Goal: Information Seeking & Learning: Find specific fact

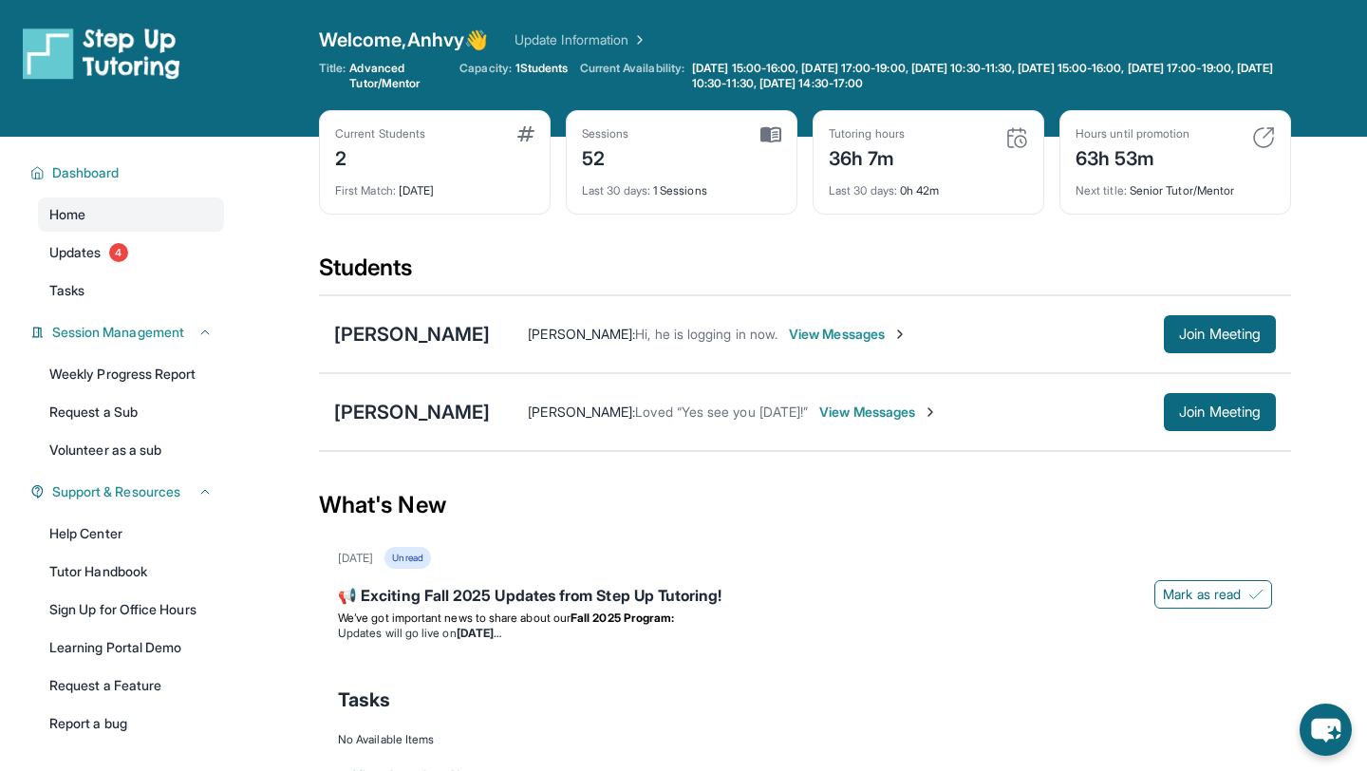
click at [789, 339] on span "View Messages" at bounding box center [848, 334] width 119 height 19
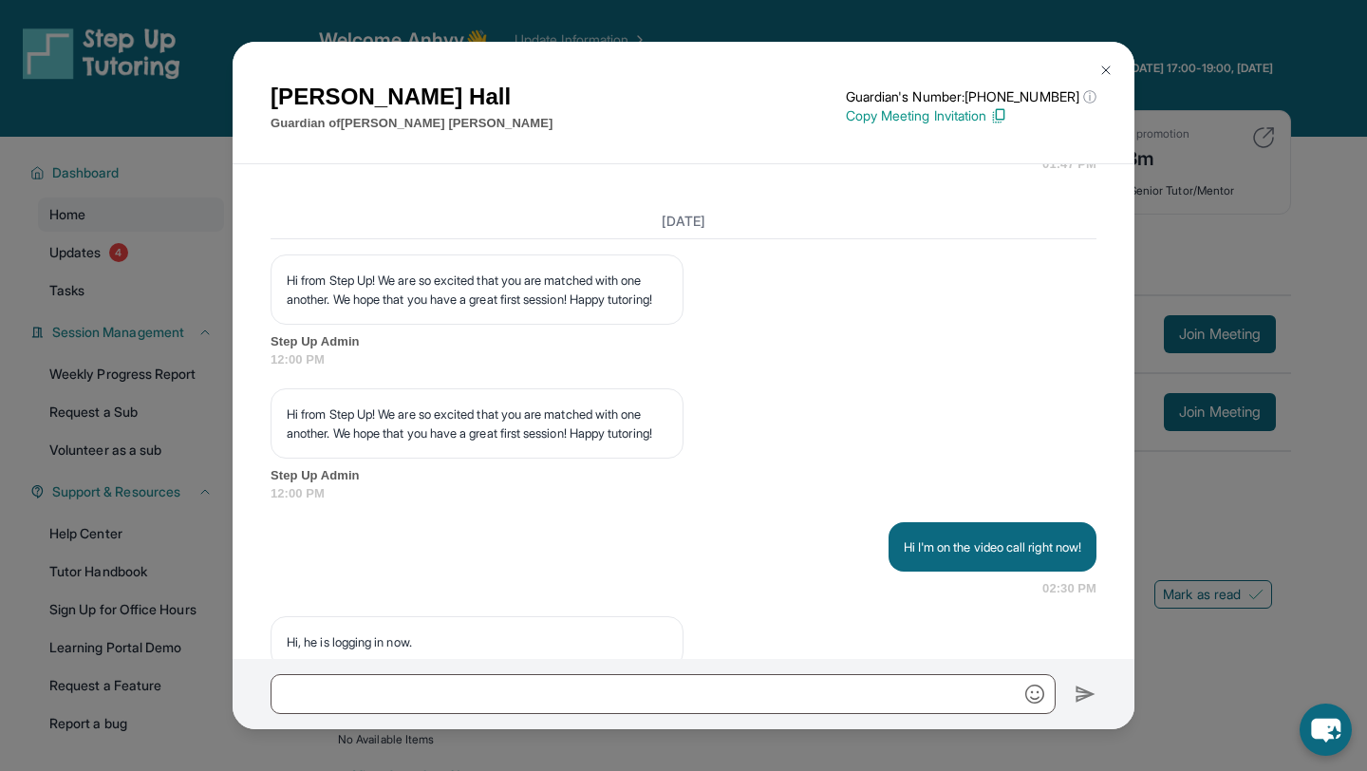
scroll to position [3800, 0]
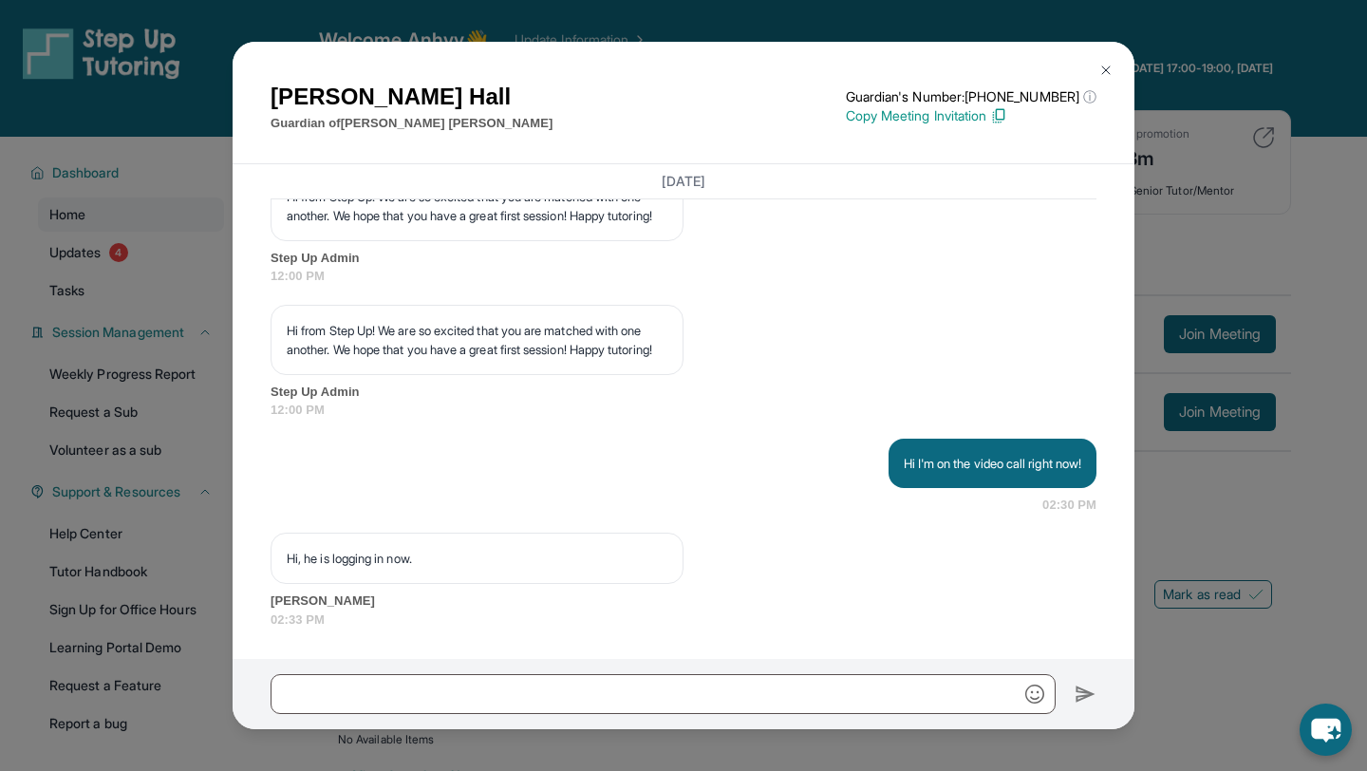
click at [1105, 70] on img at bounding box center [1105, 70] width 15 height 15
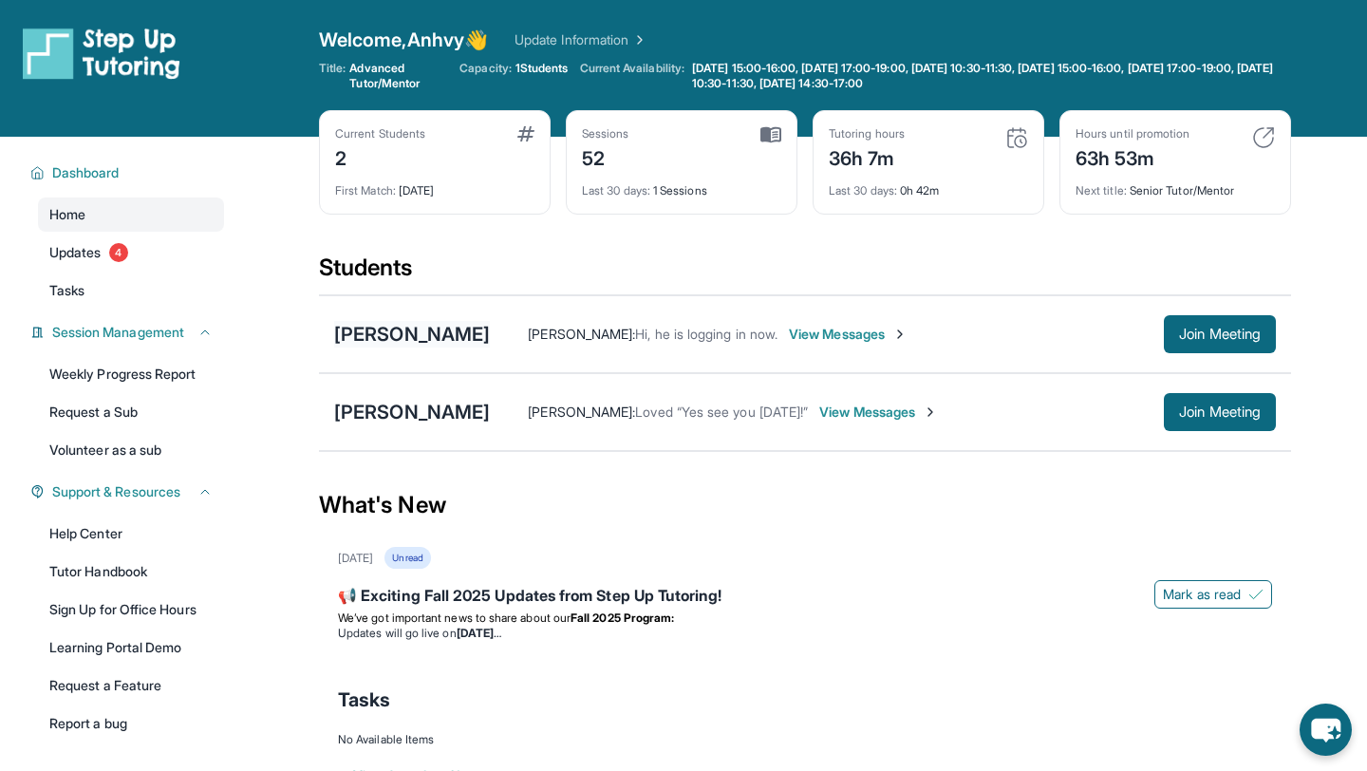
click at [389, 331] on div "[PERSON_NAME]" at bounding box center [412, 334] width 156 height 27
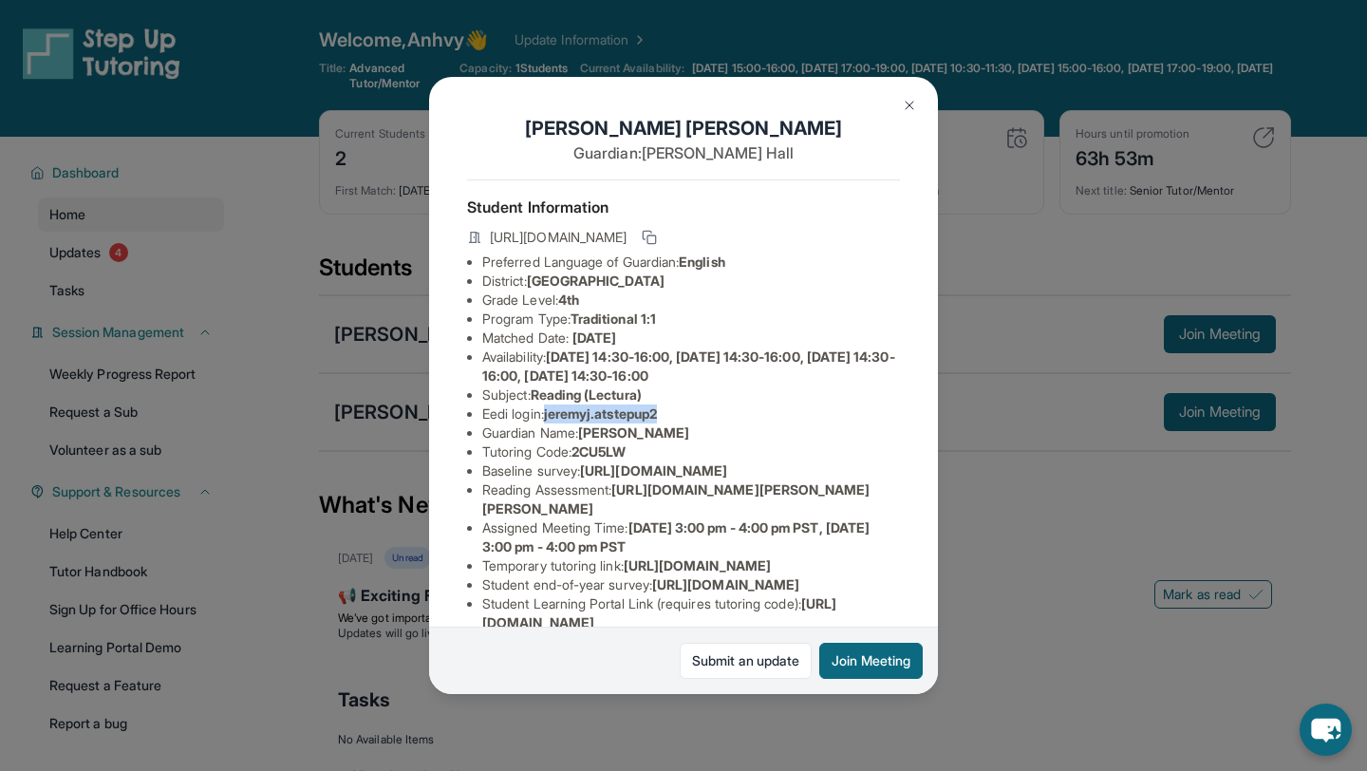
drag, startPoint x: 550, startPoint y: 415, endPoint x: 806, endPoint y: 417, distance: 256.3
click at [810, 418] on li "Eedi login : [PERSON_NAME].atstepup2" at bounding box center [691, 413] width 418 height 19
copy span "jeremyj.atstepup2"
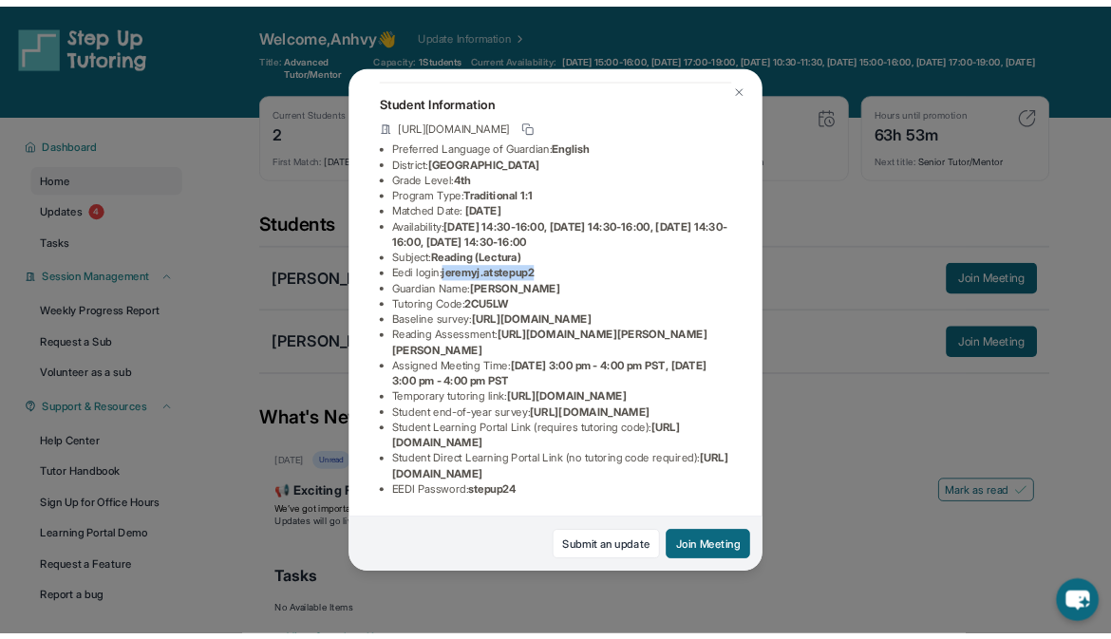
scroll to position [276, 0]
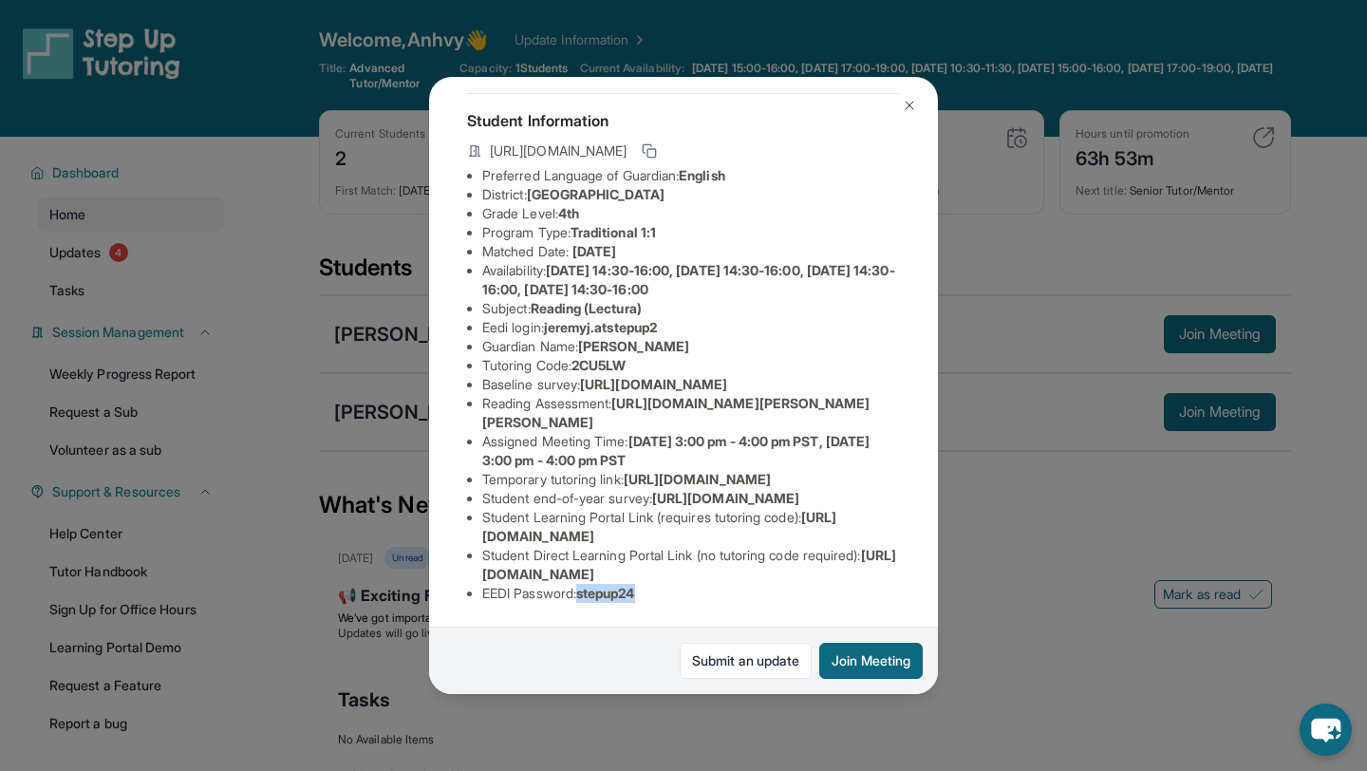
drag, startPoint x: 588, startPoint y: 594, endPoint x: 755, endPoint y: 594, distance: 166.1
click at [763, 594] on li "EEDI Password : stepup24" at bounding box center [691, 593] width 418 height 19
copy span "stepup24"
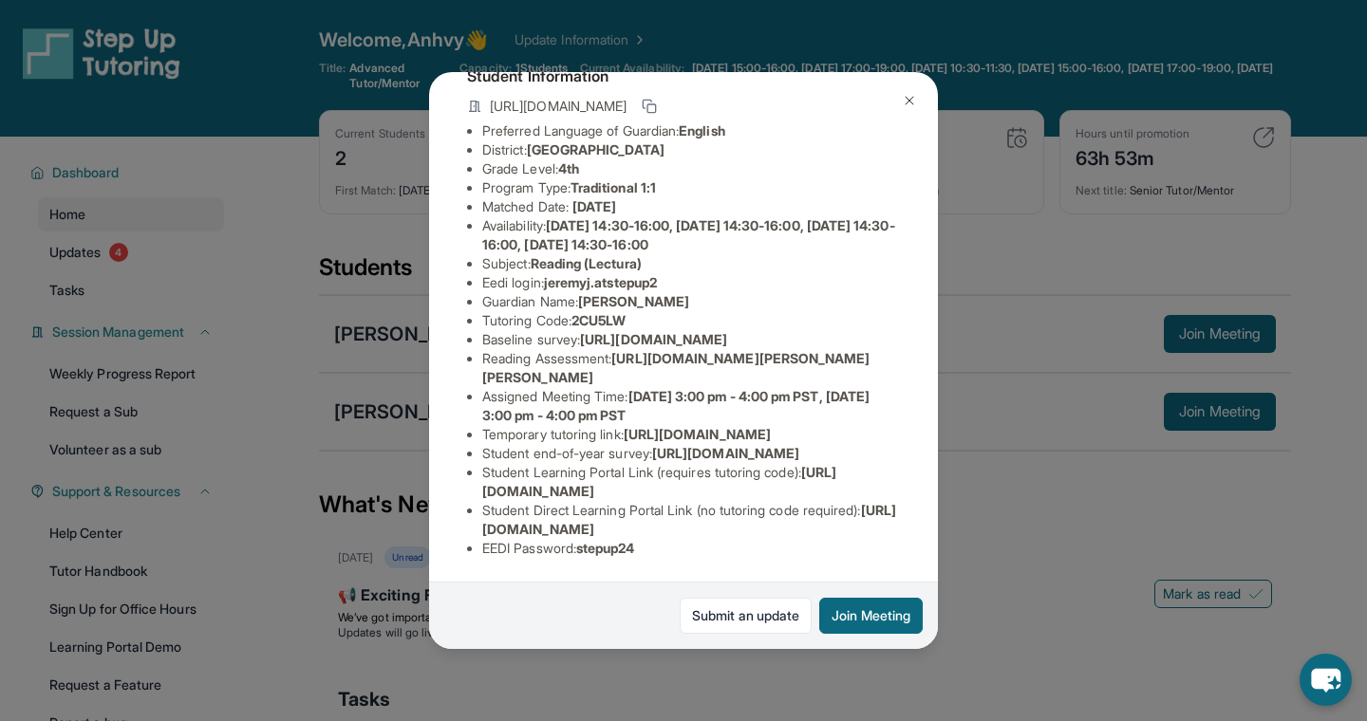
click at [1170, 363] on div "[PERSON_NAME] Guardian: [PERSON_NAME] Student Information [URL][DOMAIN_NAME] Pr…" at bounding box center [683, 360] width 1367 height 721
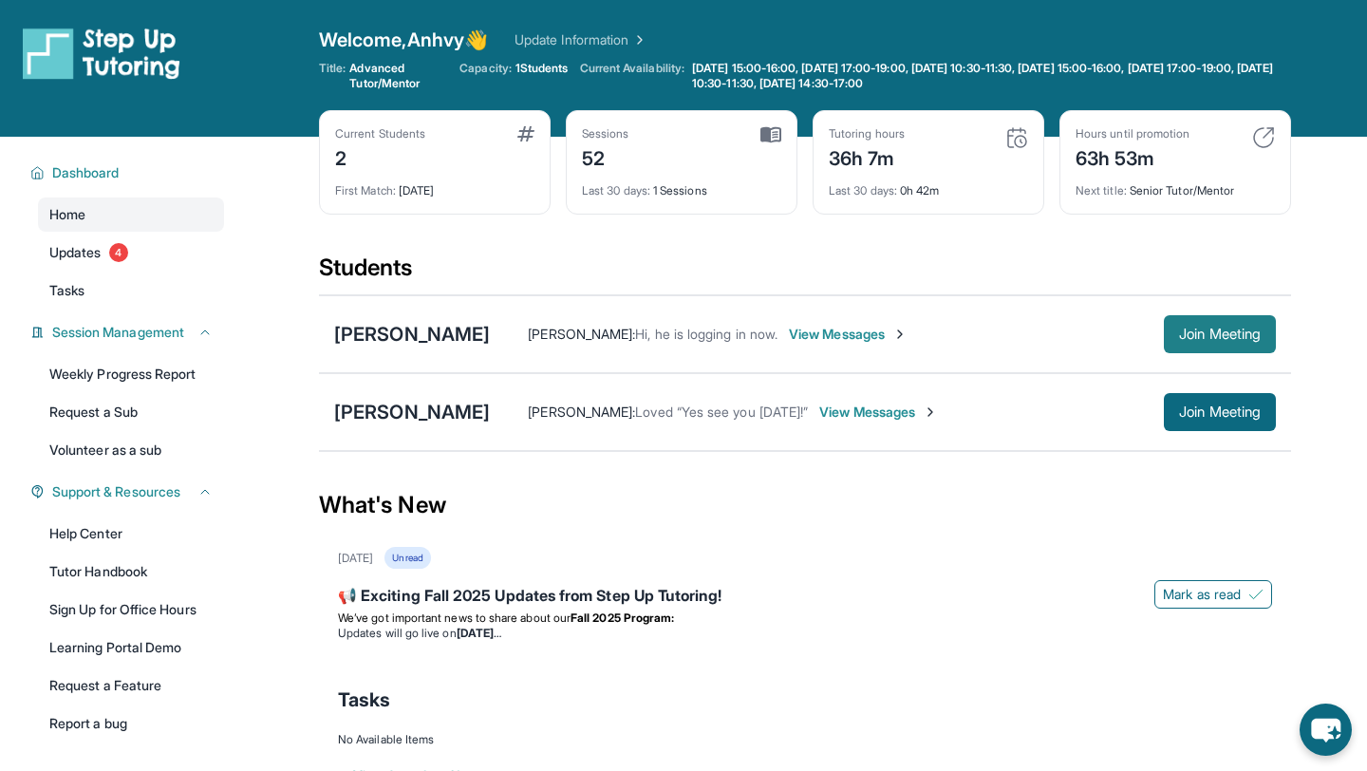
click at [1189, 333] on span "Join Meeting" at bounding box center [1220, 333] width 82 height 11
